Goal: Transaction & Acquisition: Purchase product/service

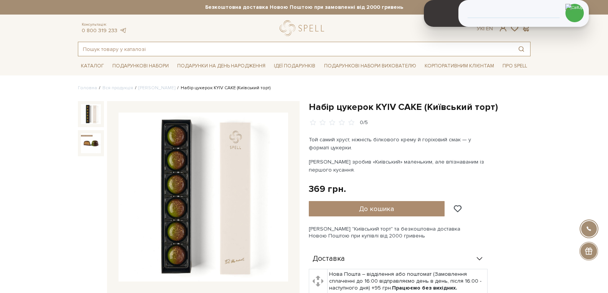
click at [155, 48] on input "text" at bounding box center [295, 49] width 434 height 14
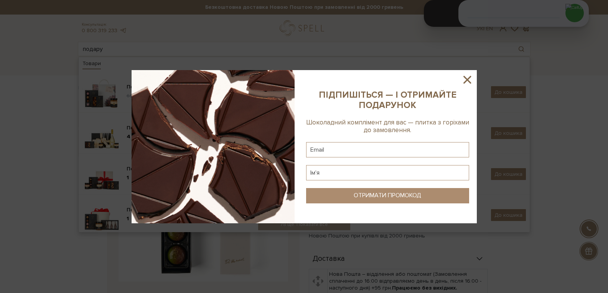
click at [466, 80] on icon at bounding box center [467, 80] width 8 height 8
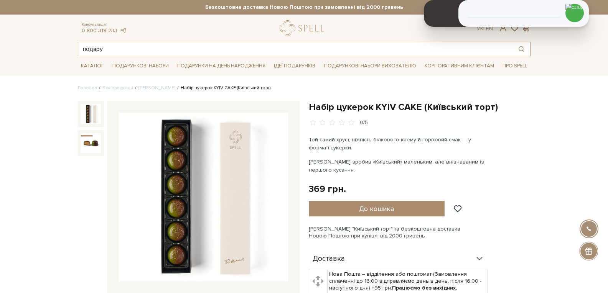
click at [122, 49] on input "подару" at bounding box center [295, 49] width 434 height 14
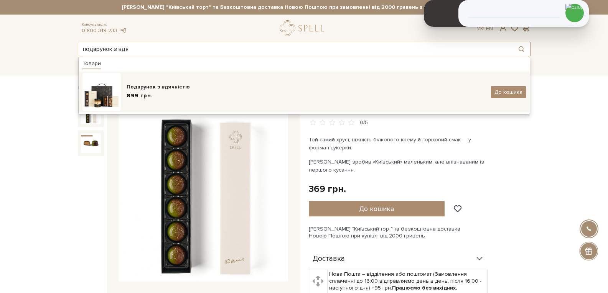
type input "подарунок з вдя"
click at [140, 78] on div "Подарунок з вдячністю 899 грн. До кошика" at bounding box center [303, 92] width 443 height 38
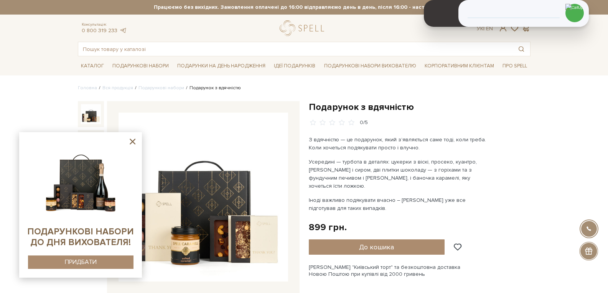
click at [148, 54] on input "text" at bounding box center [295, 49] width 434 height 14
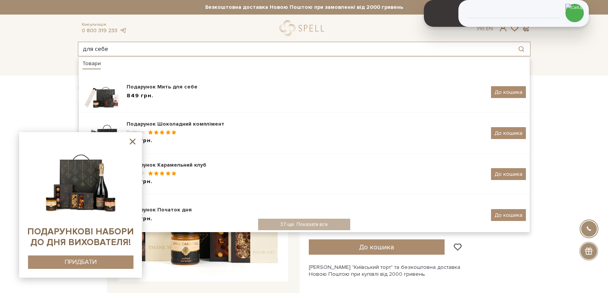
type input "для себе"
click at [134, 144] on icon at bounding box center [133, 142] width 6 height 6
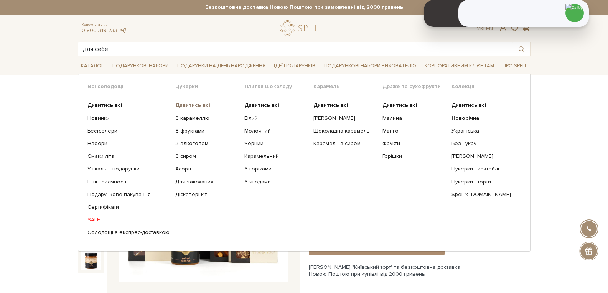
click at [181, 105] on b "Дивитись всі" at bounding box center [192, 105] width 35 height 7
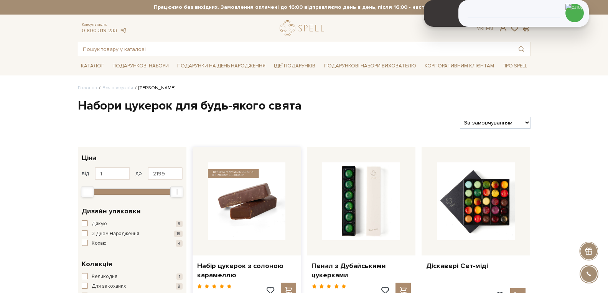
click at [234, 195] on img at bounding box center [247, 202] width 78 height 78
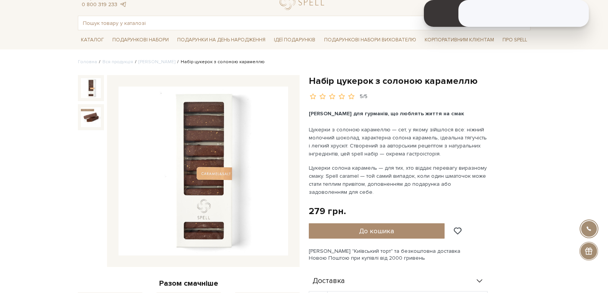
scroll to position [38, 0]
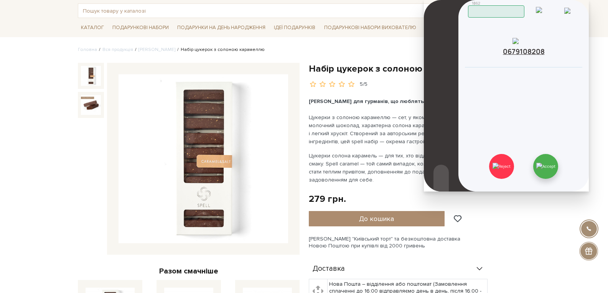
click at [550, 170] on img at bounding box center [545, 166] width 19 height 7
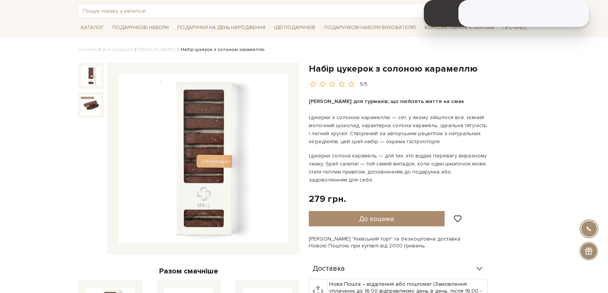
click at [161, 15] on input "text" at bounding box center [295, 11] width 434 height 14
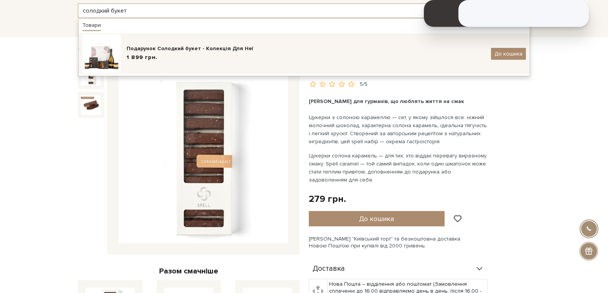
type input "солодкий букет"
click at [189, 48] on div "Подарунок Солодкий букет - Колекція Для Неї" at bounding box center [306, 49] width 359 height 8
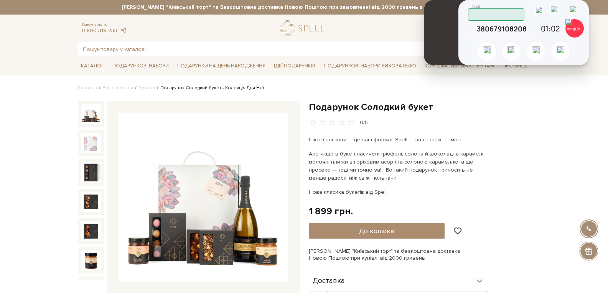
click at [562, 13] on img at bounding box center [559, 12] width 16 height 13
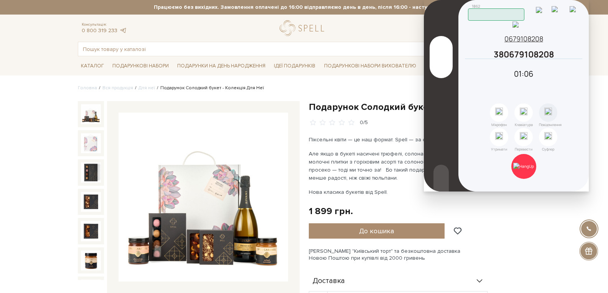
drag, startPoint x: 580, startPoint y: 71, endPoint x: 499, endPoint y: 167, distance: 126.3
click at [579, 58] on icon at bounding box center [578, 54] width 7 height 7
click at [577, 58] on icon at bounding box center [578, 54] width 7 height 7
click at [578, 58] on icon at bounding box center [578, 54] width 7 height 7
click at [527, 166] on img at bounding box center [523, 166] width 21 height 7
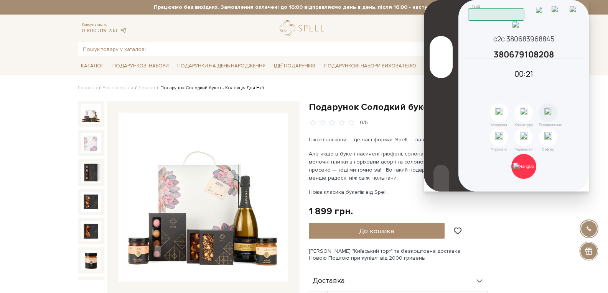
click at [144, 51] on input "text" at bounding box center [295, 49] width 434 height 14
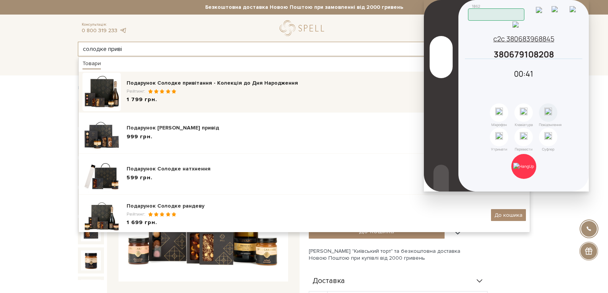
type input "солодке приві"
click at [194, 89] on div "Рейтинг:" at bounding box center [306, 91] width 359 height 7
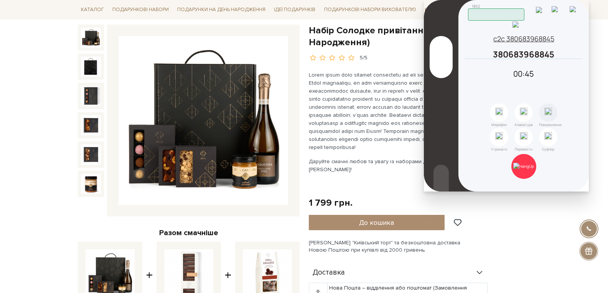
scroll to position [38, 0]
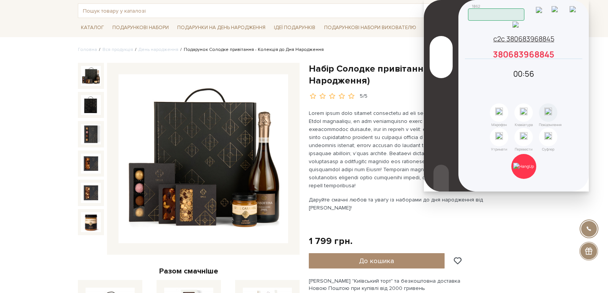
click at [579, 58] on icon at bounding box center [578, 54] width 7 height 7
click at [524, 170] on img at bounding box center [523, 166] width 21 height 7
